Goal: Contribute content

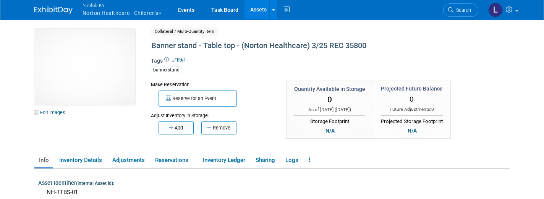
click at [118, 11] on button "Nimlok KY Norton Healthcare - Children’s" at bounding box center [126, 10] width 89 height 20
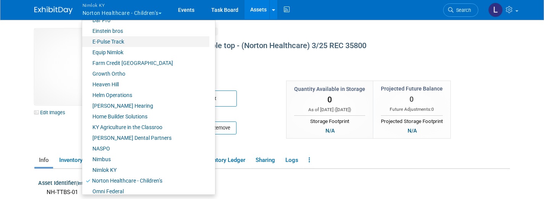
scroll to position [201, 0]
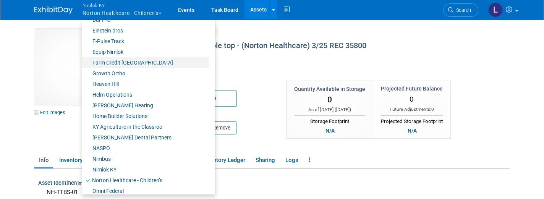
click at [137, 62] on link "Farm Credit [GEOGRAPHIC_DATA]" at bounding box center [145, 62] width 127 height 11
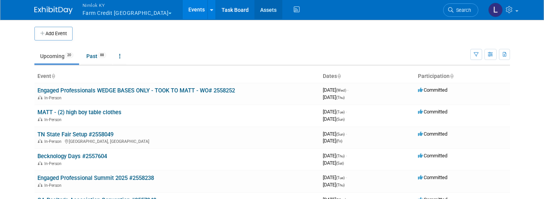
click at [255, 8] on link "Assets" at bounding box center [269, 9] width 28 height 19
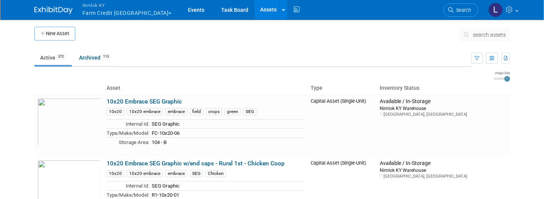
click at [282, 11] on icon at bounding box center [283, 10] width 3 height 5
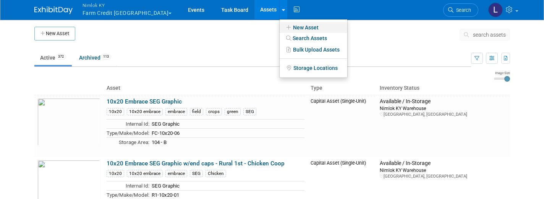
click at [280, 25] on link "New Asset" at bounding box center [314, 27] width 68 height 11
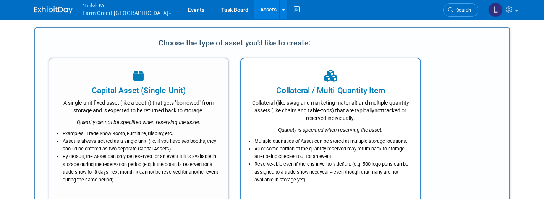
click at [334, 117] on div "Collateral (like swag and marketing material) and multiple-quantity assets (lik…" at bounding box center [331, 109] width 160 height 26
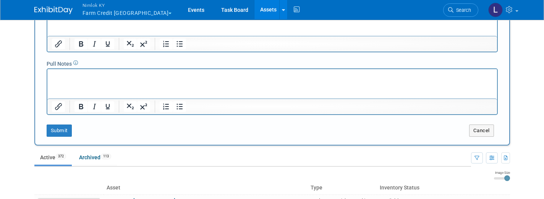
scroll to position [173, 0]
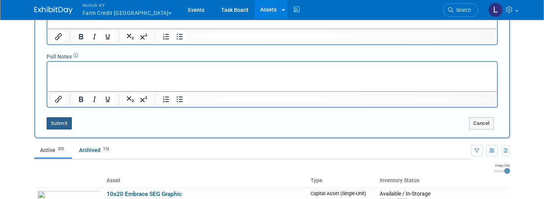
type input "FCMA [US_STATE] State Fair Photo Booth"
click at [61, 122] on button "Submit" at bounding box center [59, 123] width 25 height 12
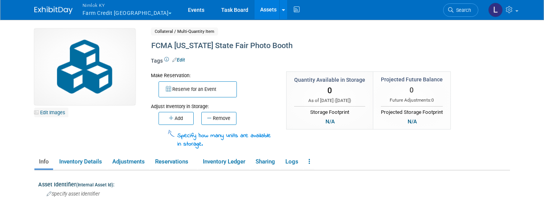
click at [49, 114] on link "Edit Images" at bounding box center [51, 113] width 34 height 10
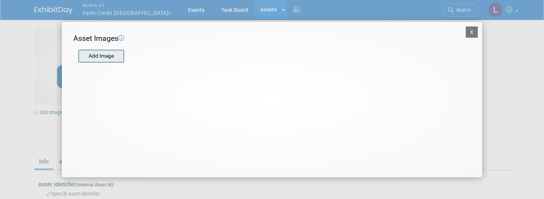
click at [107, 54] on input "file" at bounding box center [77, 55] width 91 height 11
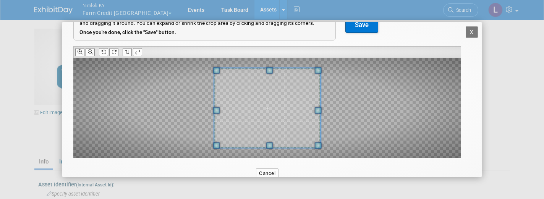
scroll to position [53, 0]
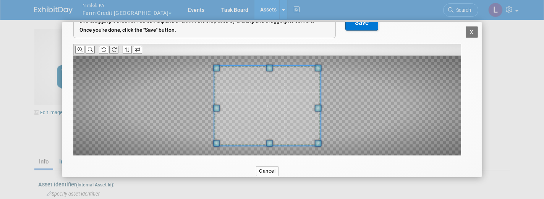
click at [113, 47] on icon at bounding box center [114, 49] width 5 height 5
click at [106, 47] on icon at bounding box center [103, 49] width 5 height 5
click at [117, 48] on button at bounding box center [113, 50] width 9 height 8
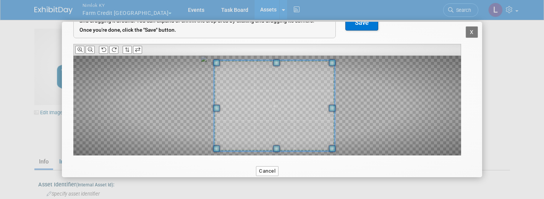
click at [334, 122] on div at bounding box center [274, 106] width 120 height 91
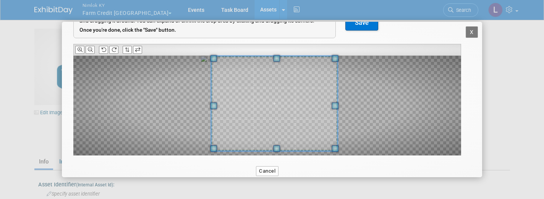
click at [276, 56] on span at bounding box center [276, 58] width 7 height 7
click at [364, 26] on button "Save" at bounding box center [362, 22] width 33 height 15
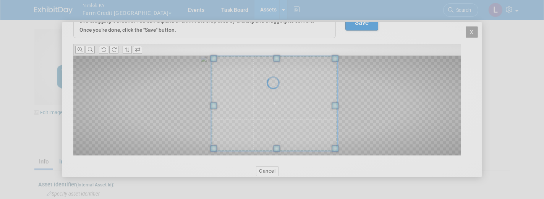
scroll to position [0, 0]
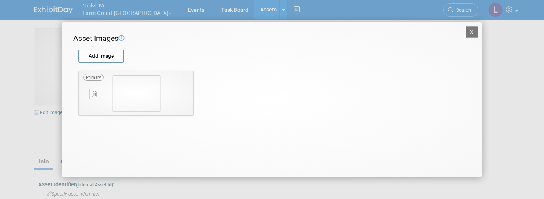
click at [473, 32] on button "X" at bounding box center [472, 31] width 12 height 11
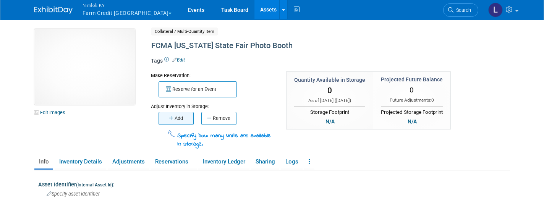
click at [177, 118] on button "Add" at bounding box center [176, 118] width 35 height 13
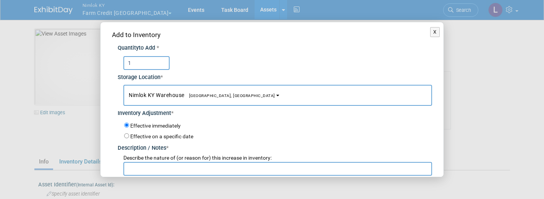
type input "1"
click at [159, 168] on input "text" at bounding box center [277, 169] width 309 height 14
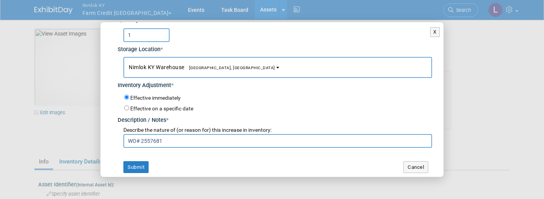
scroll to position [28, 0]
type input "WO# 2557681"
click at [137, 164] on button "Submit" at bounding box center [135, 168] width 25 height 12
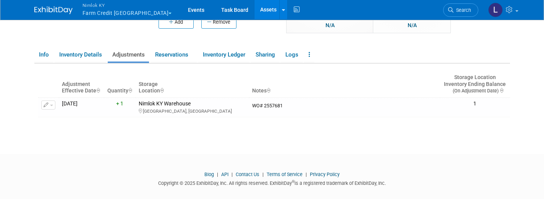
scroll to position [93, 0]
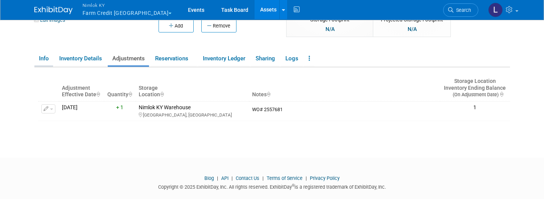
click at [41, 58] on link "Info" at bounding box center [43, 58] width 19 height 13
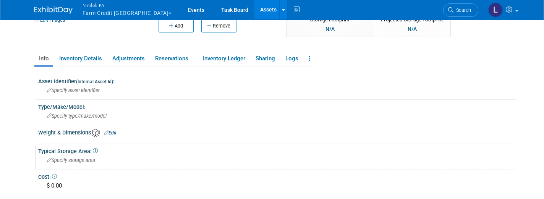
click at [80, 161] on span "Specify storage area" at bounding box center [71, 161] width 49 height 6
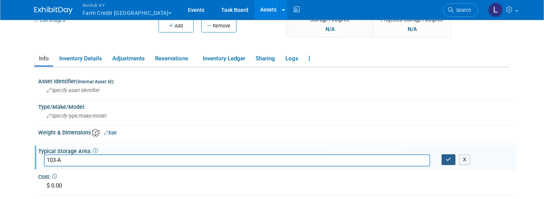
type input "103-A"
click at [448, 160] on icon "button" at bounding box center [448, 159] width 5 height 5
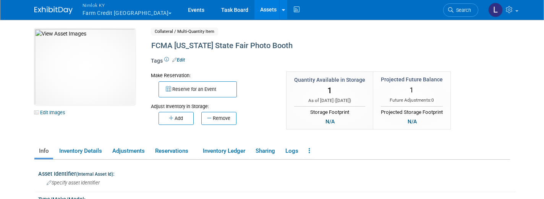
scroll to position [0, 0]
